Goal: Task Accomplishment & Management: Manage account settings

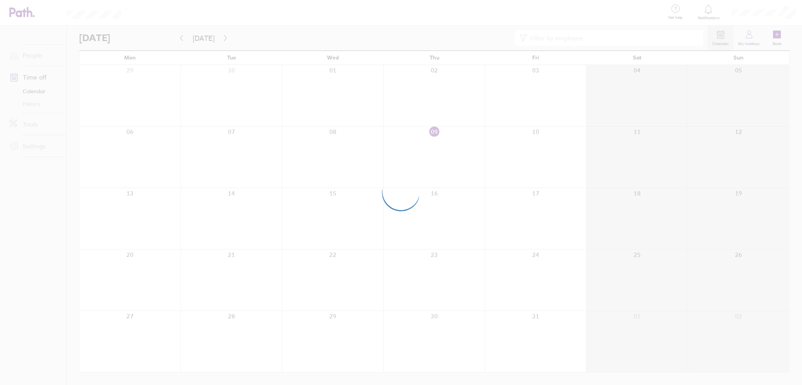
click at [489, 23] on div at bounding box center [401, 192] width 802 height 385
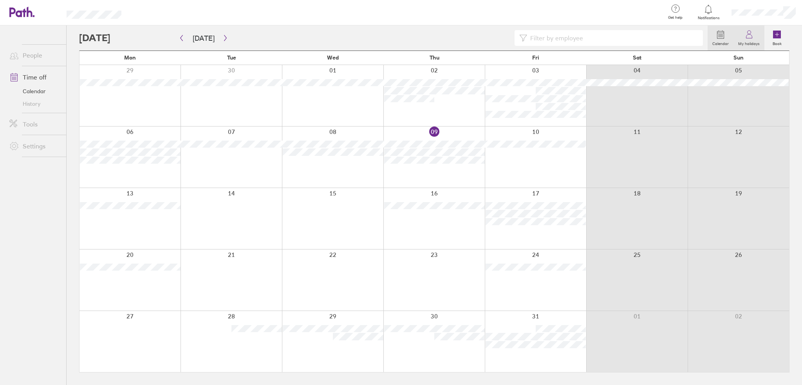
click at [752, 34] on icon at bounding box center [748, 34] width 9 height 9
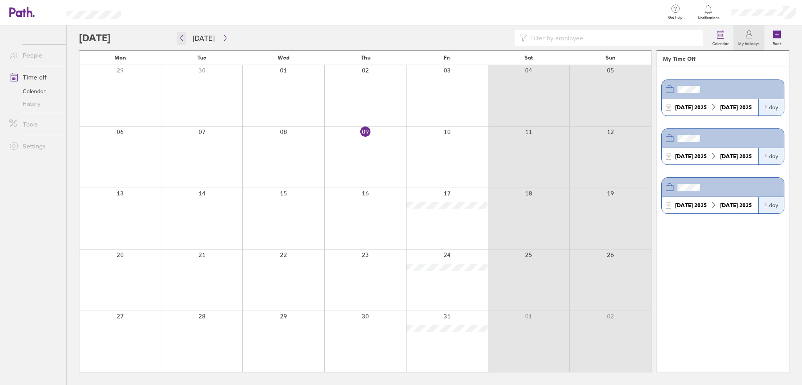
click at [179, 39] on icon "button" at bounding box center [182, 38] width 6 height 6
